Goal: Information Seeking & Learning: Learn about a topic

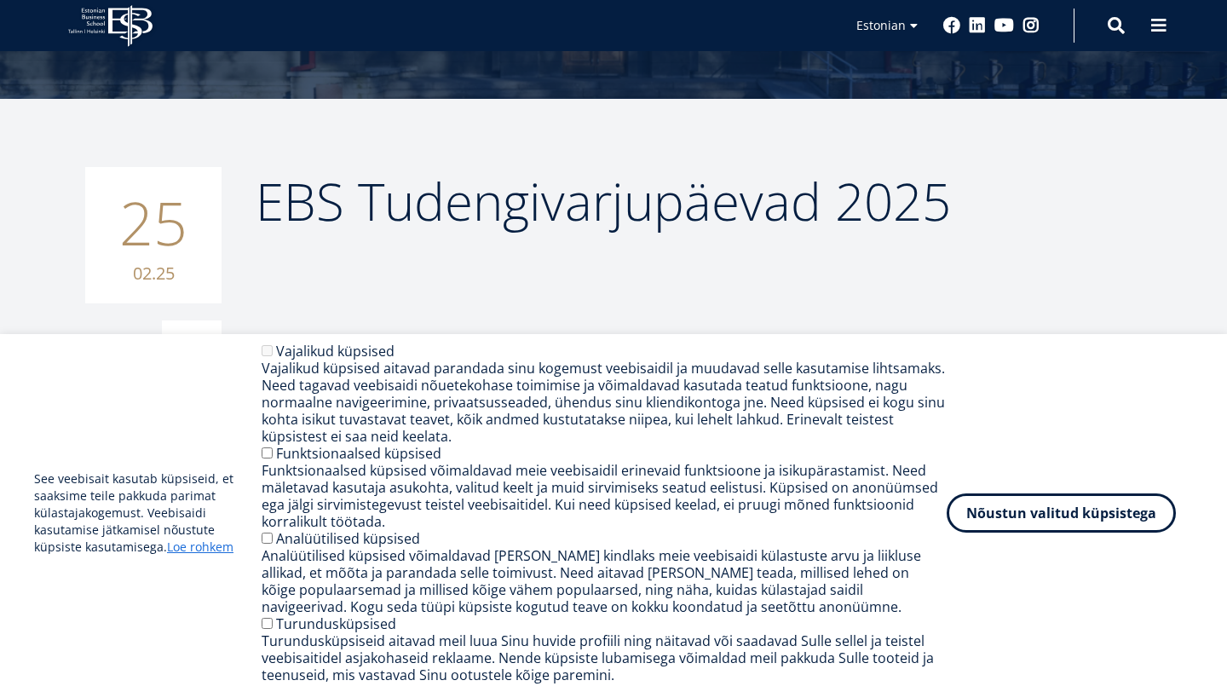
scroll to position [374, 0]
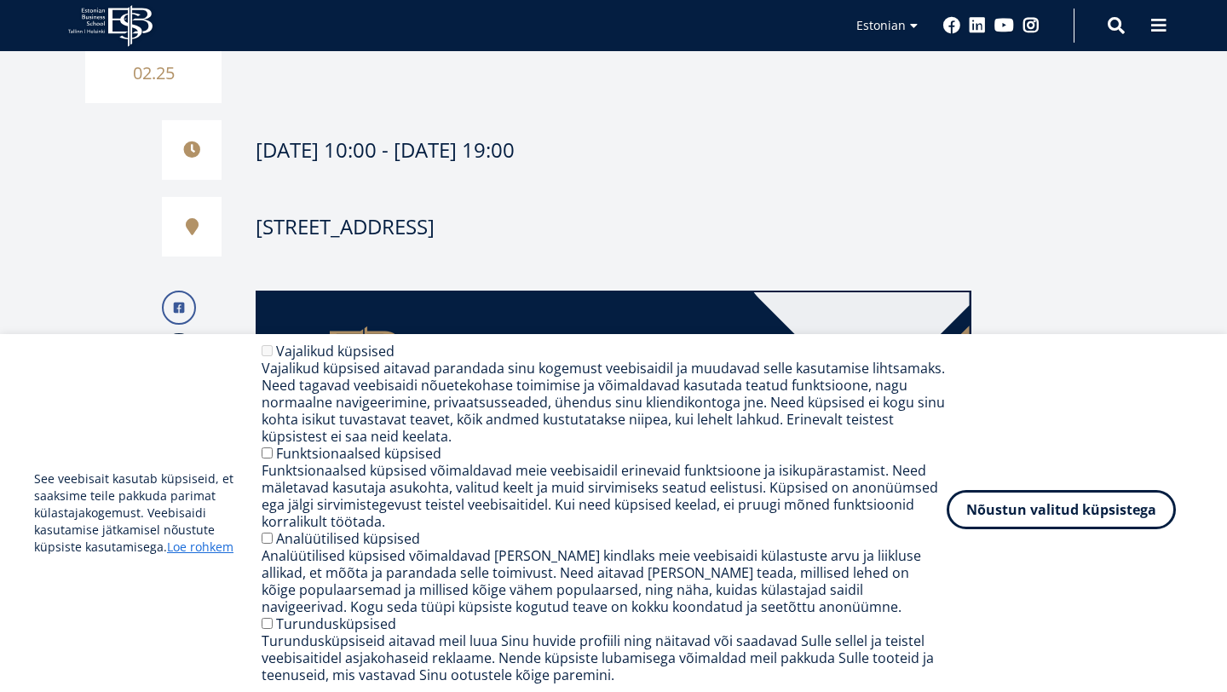
click at [976, 517] on button "Nõustun valitud küpsistega" at bounding box center [1060, 509] width 229 height 39
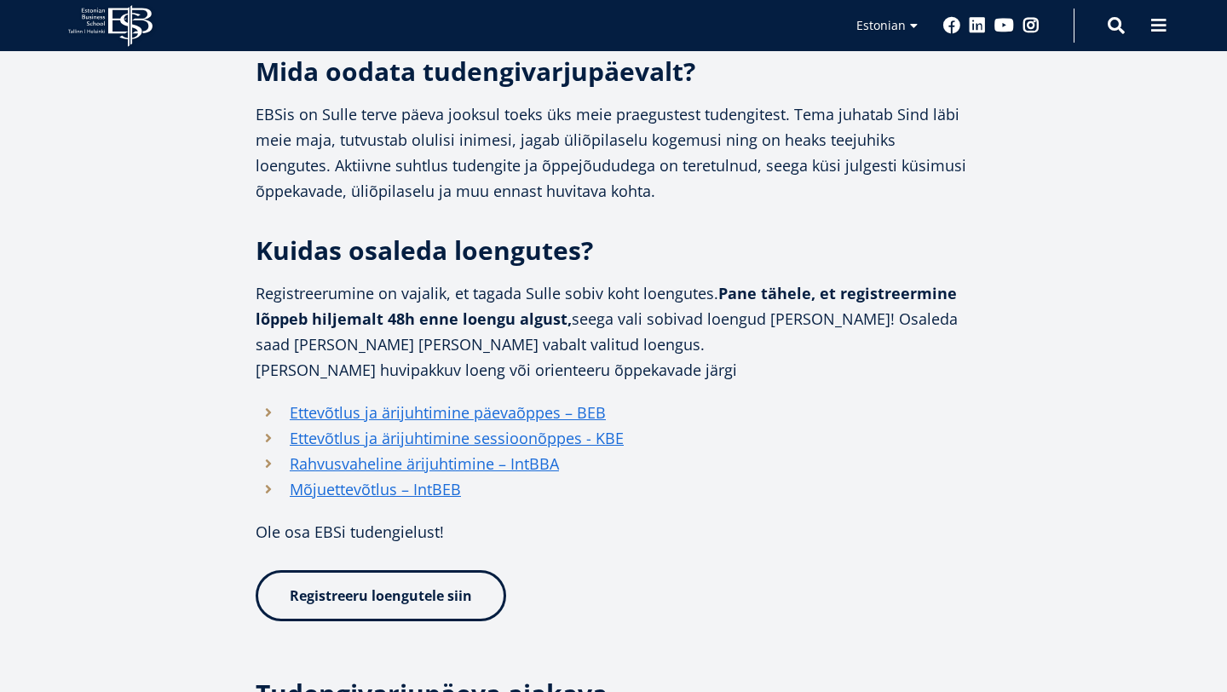
scroll to position [1254, 0]
click at [526, 461] on link "Rahvusvaheline ärijuhtimine – IntBBA" at bounding box center [424, 463] width 269 height 26
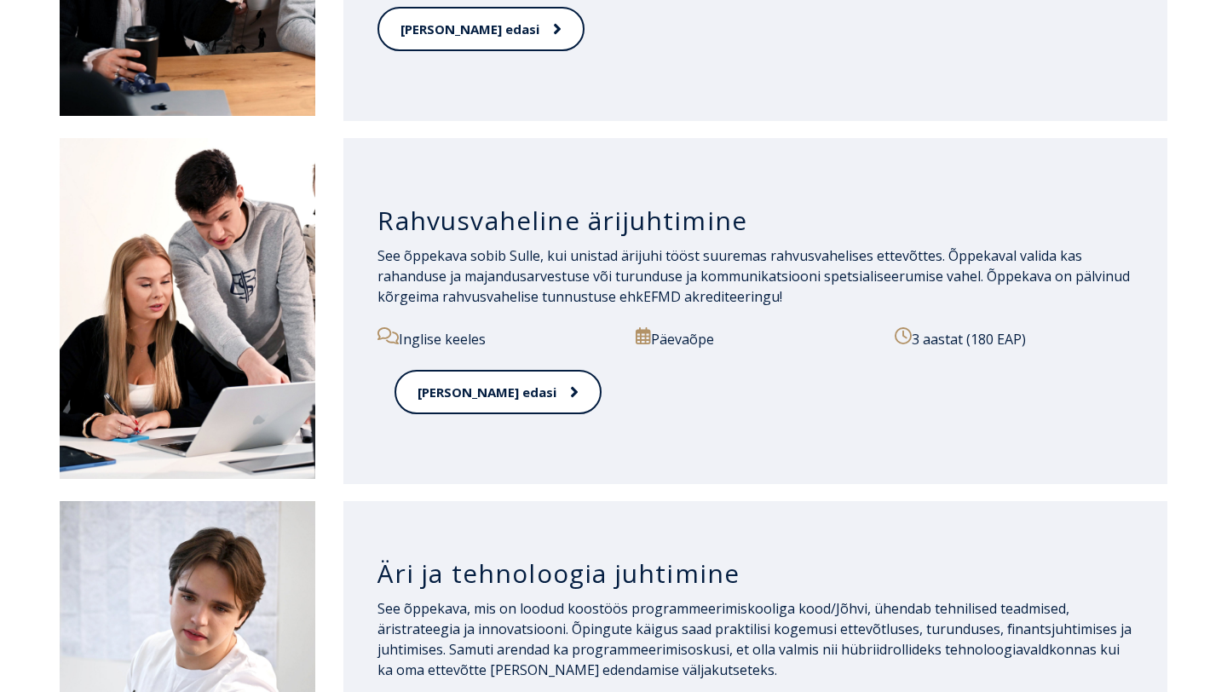
scroll to position [1891, 0]
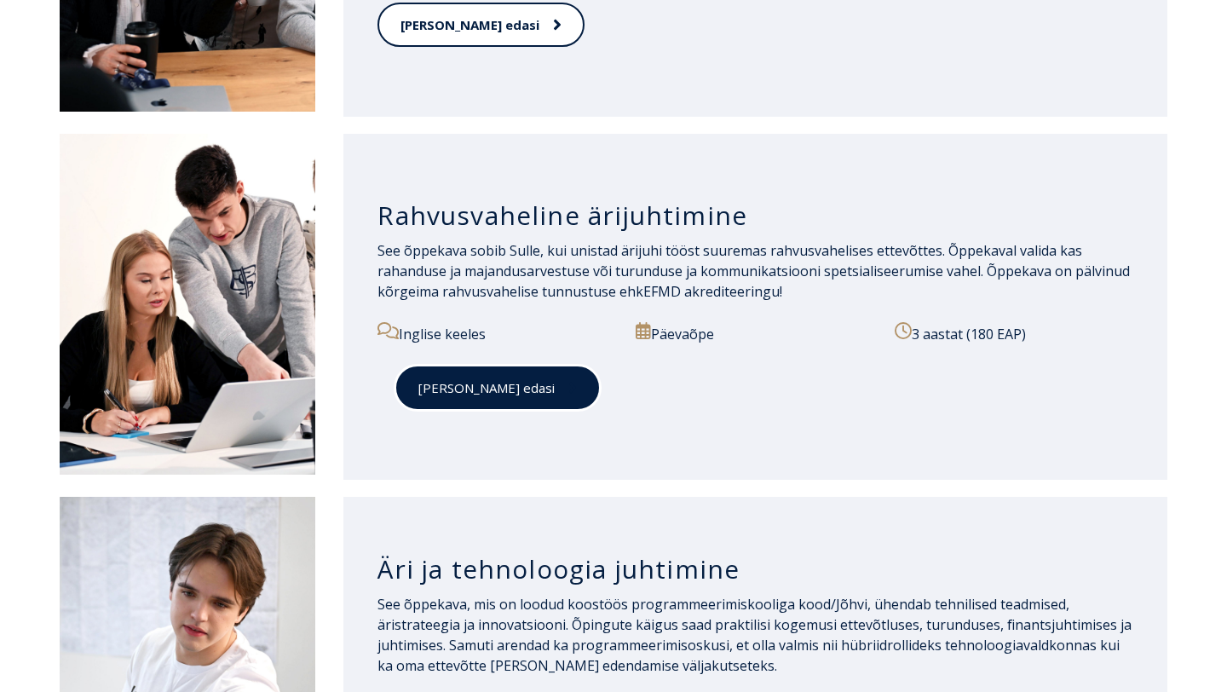
click at [472, 403] on link "Loe edasi" at bounding box center [497, 388] width 206 height 47
